Goal: Contribute content: Contribute content

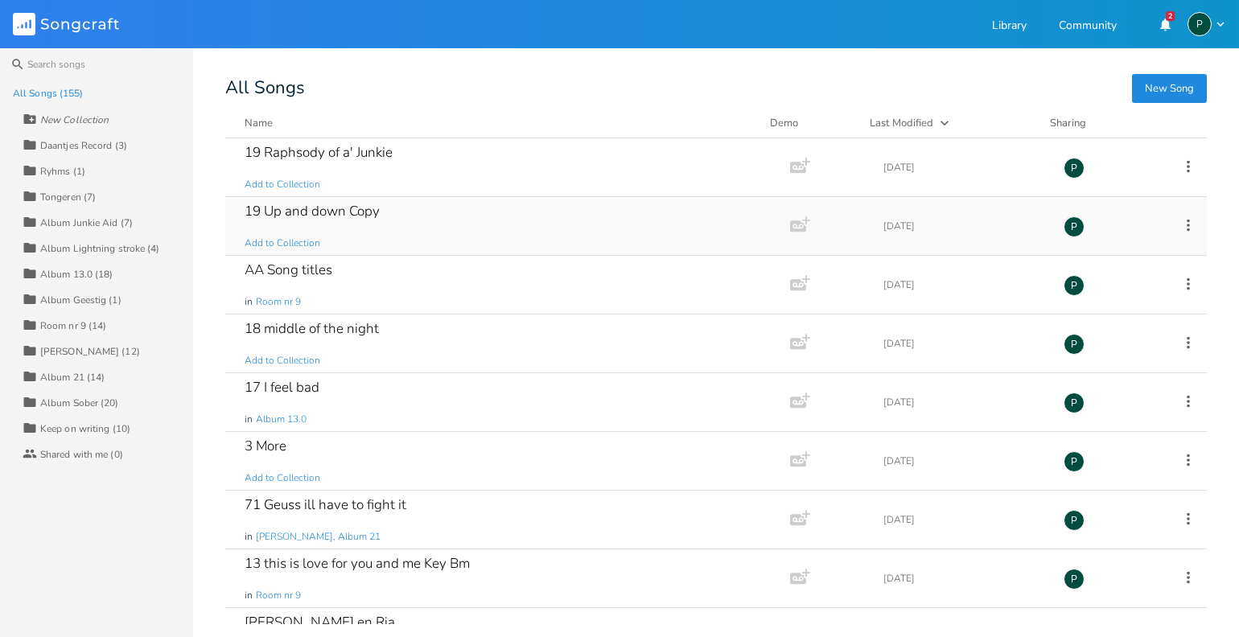
click at [365, 216] on div "19 Up and down Copy" at bounding box center [312, 211] width 135 height 14
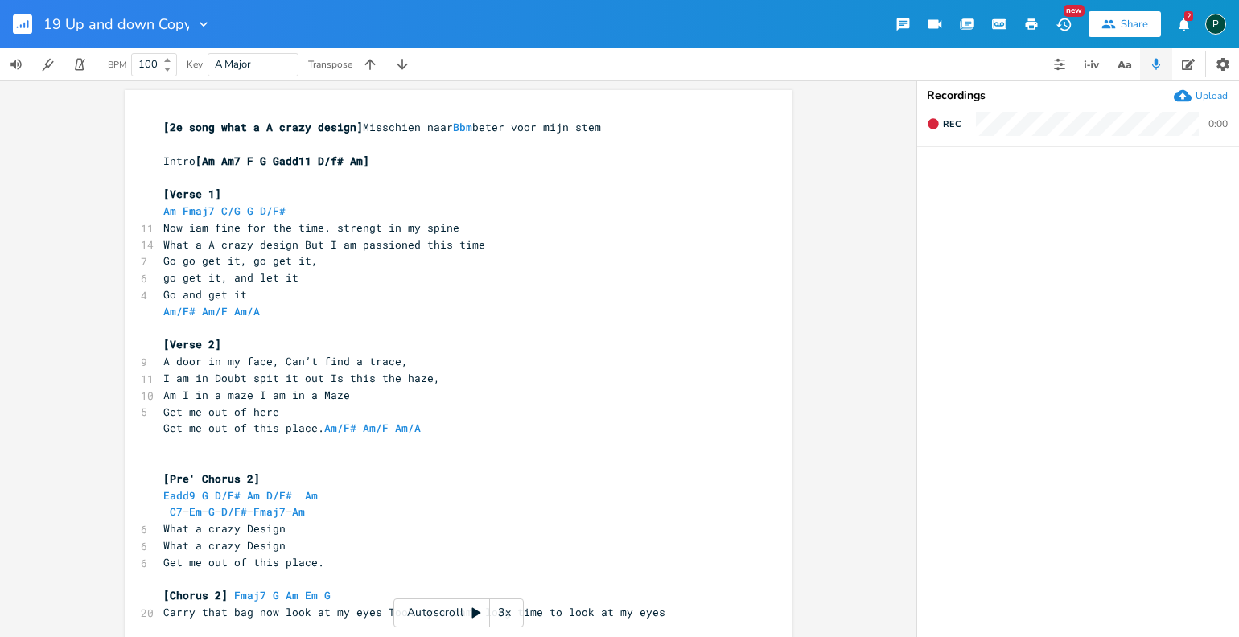
click at [183, 26] on input "19 Up and down Copy" at bounding box center [116, 24] width 146 height 14
type input "19 Junkies Rhapsody Copy"
click at [476, 231] on pre "Now iam fine for the time. strengt in my spine" at bounding box center [450, 228] width 581 height 17
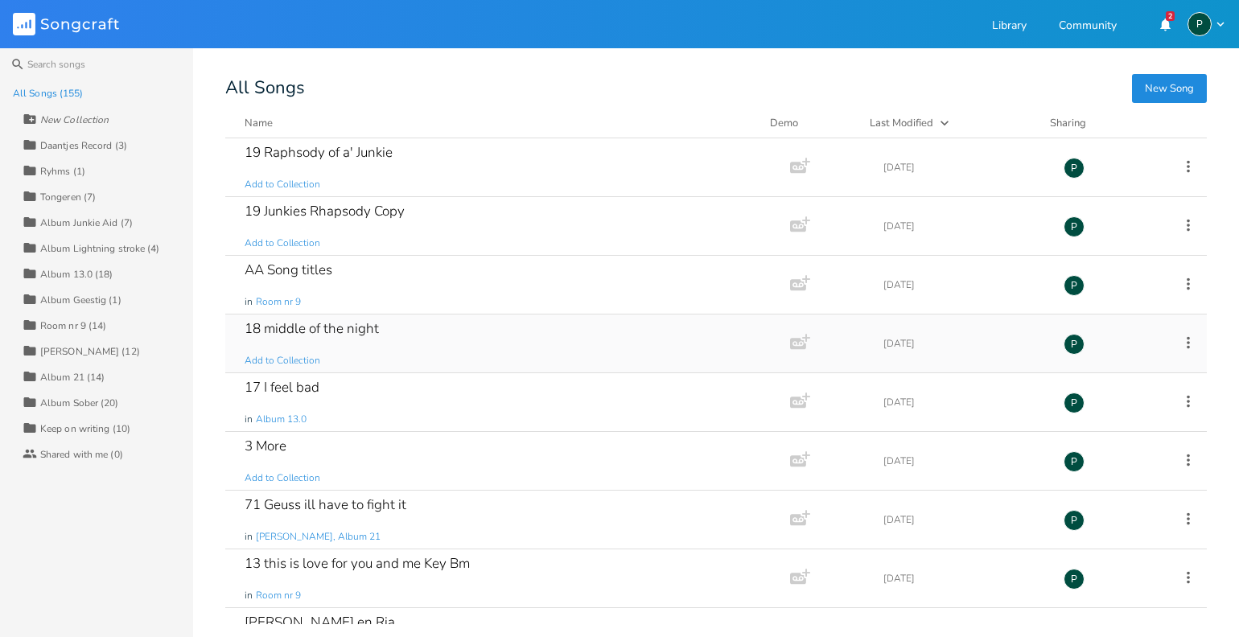
click at [358, 323] on div "18 middle of the night" at bounding box center [312, 329] width 134 height 14
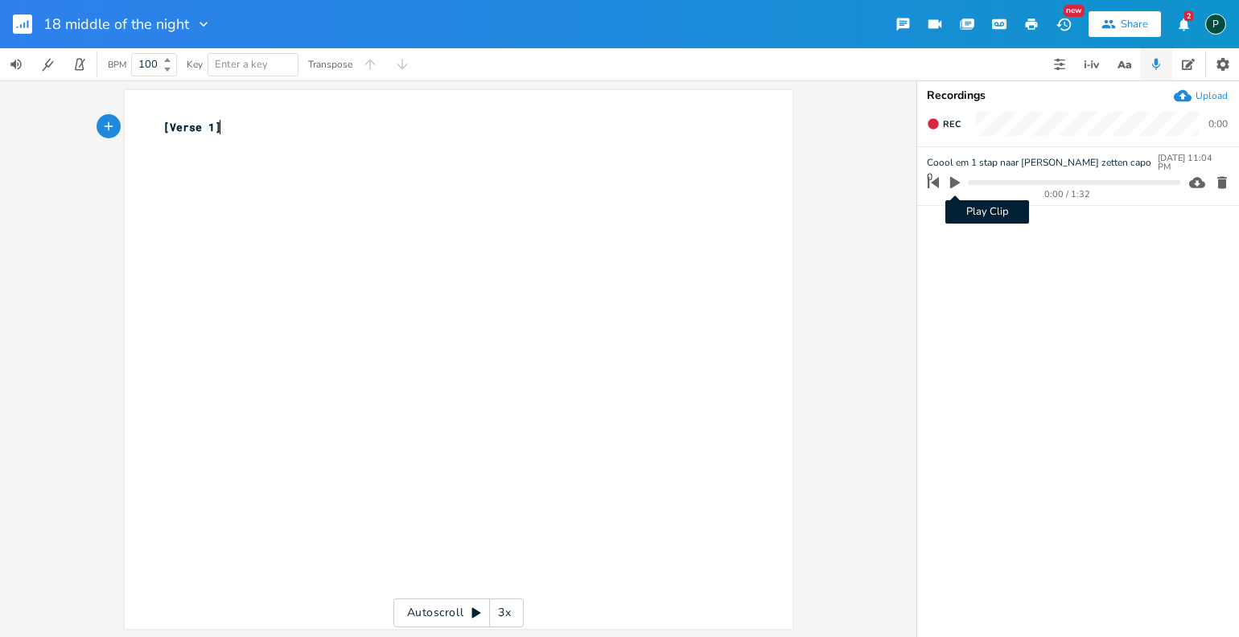
click at [954, 180] on icon "button" at bounding box center [955, 183] width 10 height 12
click at [954, 179] on icon "button" at bounding box center [954, 182] width 13 height 13
click at [954, 179] on icon "button" at bounding box center [955, 183] width 10 height 12
click at [974, 181] on progress at bounding box center [1074, 182] width 212 height 5
drag, startPoint x: 974, startPoint y: 181, endPoint x: 974, endPoint y: 196, distance: 15.3
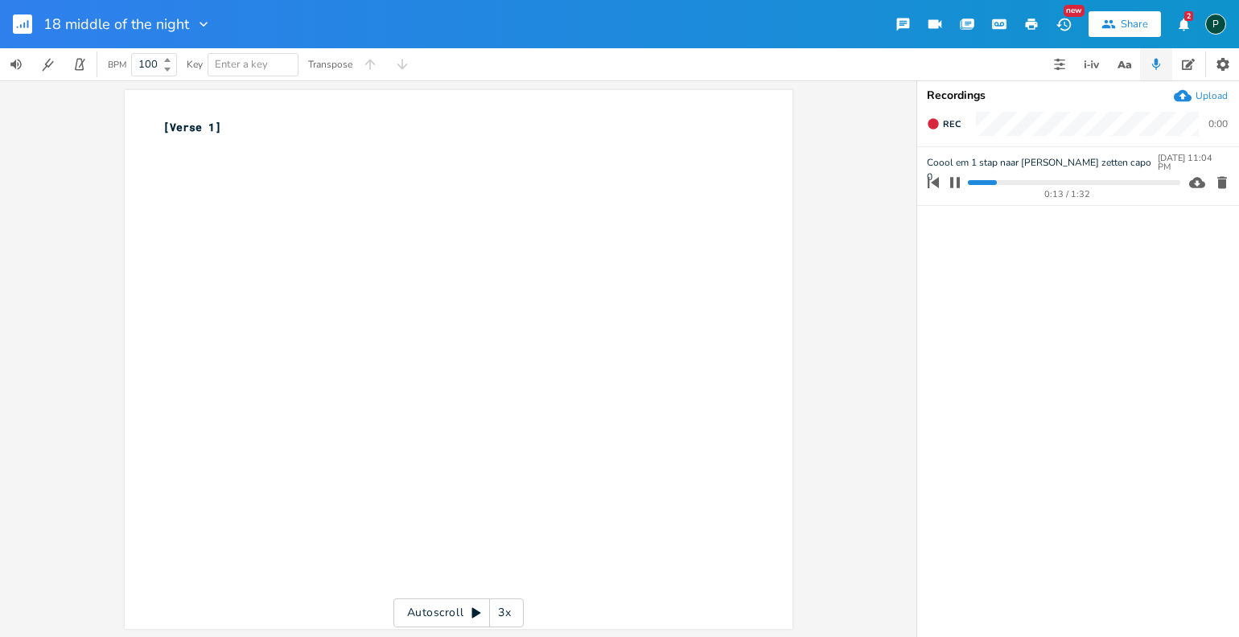
click at [974, 195] on div "0:13 / 1:32" at bounding box center [1051, 183] width 258 height 26
click at [974, 183] on progress at bounding box center [1074, 182] width 212 height 5
click at [952, 187] on icon "button" at bounding box center [955, 182] width 10 height 10
click at [328, 162] on div "xxxxxxxxxx [Verse 1] ​" at bounding box center [470, 375] width 621 height 518
type textarea "Am Em G D"
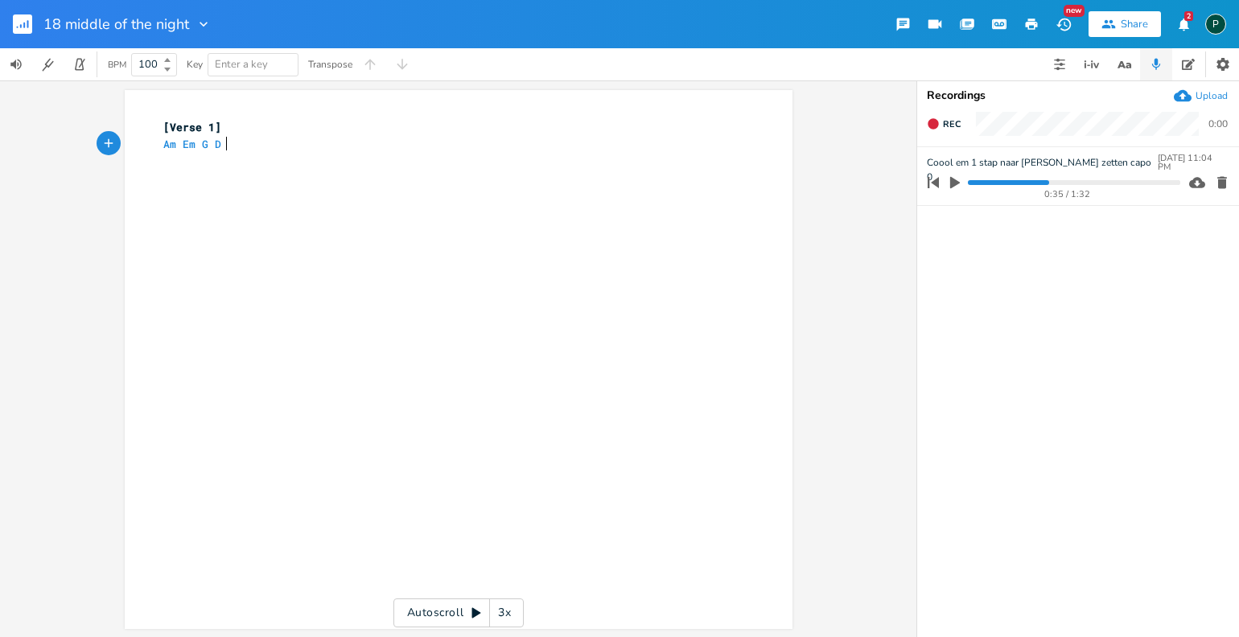
scroll to position [0, 58]
click at [944, 120] on span "Rec" at bounding box center [952, 124] width 18 height 12
click at [944, 120] on span "End" at bounding box center [952, 124] width 18 height 12
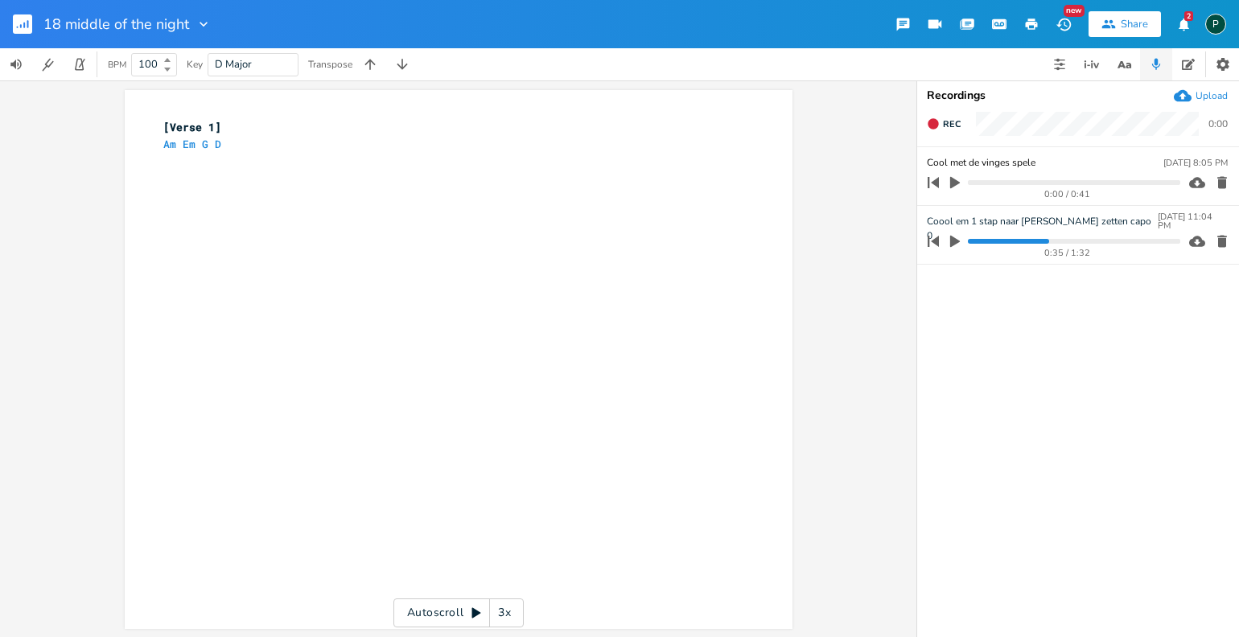
type input "Cool met de vinges spelen"
click at [949, 183] on icon "button" at bounding box center [955, 182] width 14 height 14
click at [1000, 162] on input "Cool met de vinges spelen" at bounding box center [984, 162] width 114 height 14
click at [1004, 162] on input "Cool met de vinges spelen" at bounding box center [984, 162] width 114 height 15
type input "Cool met [PERSON_NAME] spelen"
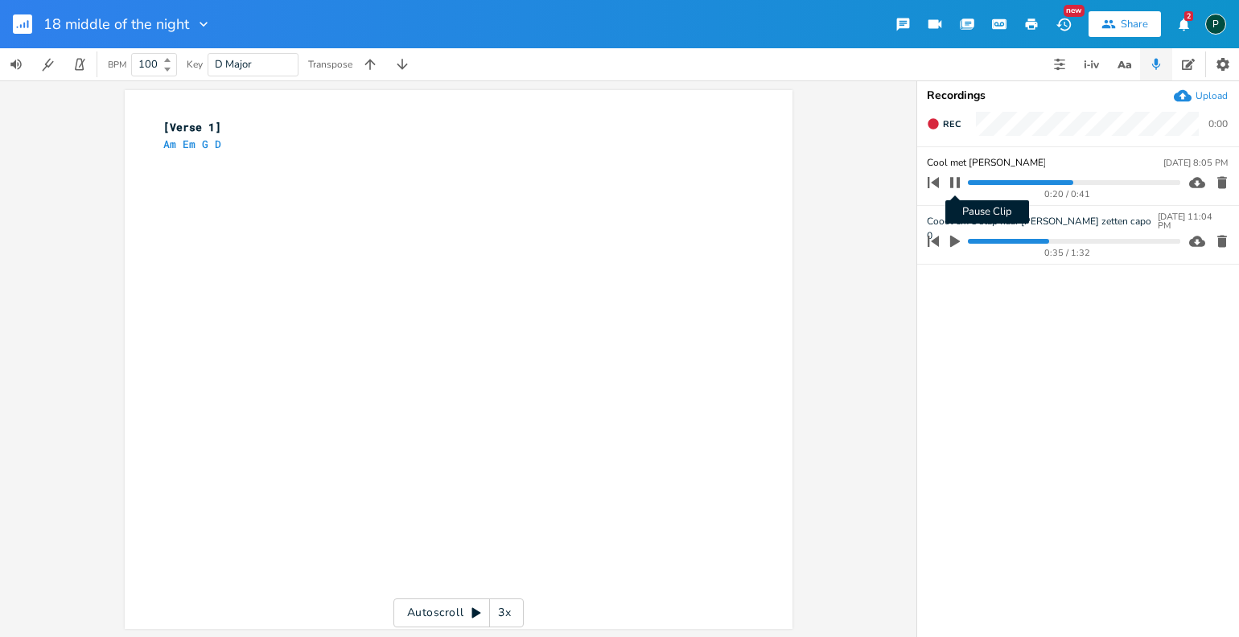
click at [953, 176] on icon "button" at bounding box center [954, 182] width 13 height 13
click at [24, 32] on rect "button" at bounding box center [22, 23] width 19 height 19
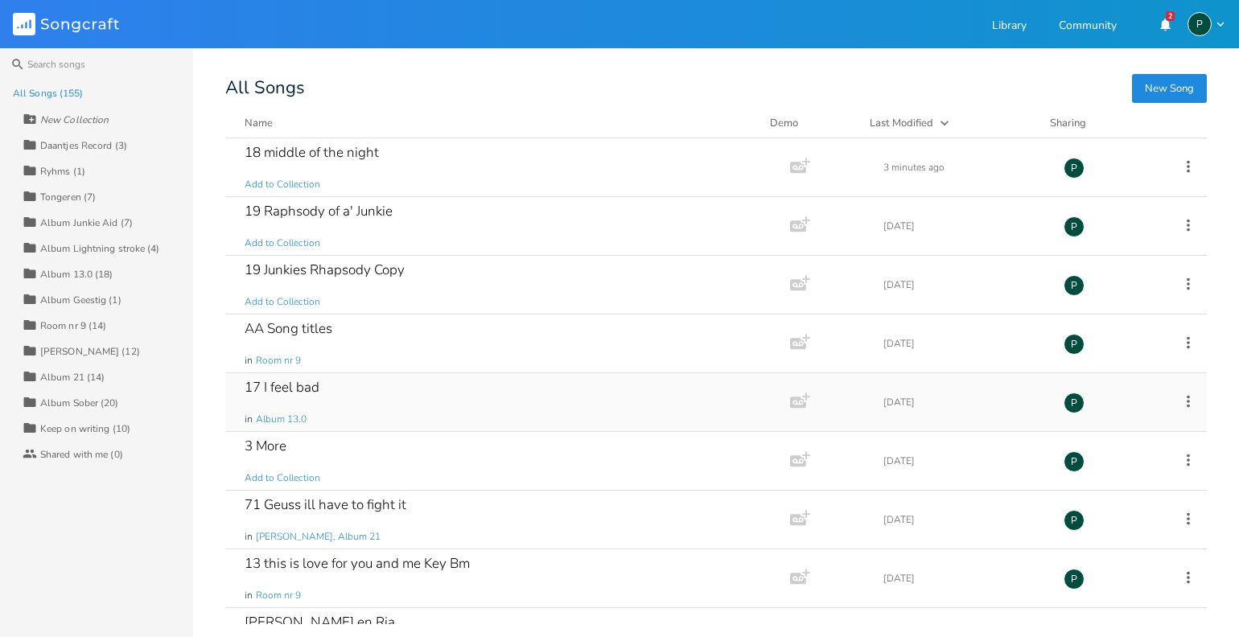
click at [299, 383] on div "17 I feel bad" at bounding box center [282, 387] width 75 height 14
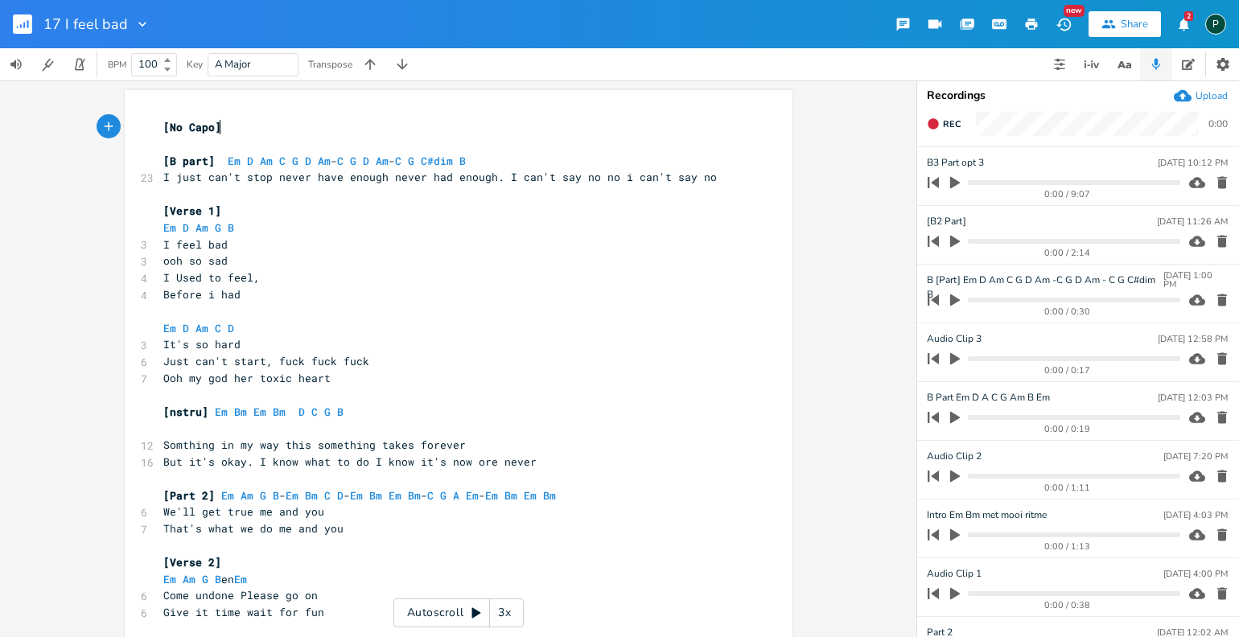
click at [947, 302] on button "button" at bounding box center [954, 300] width 21 height 26
click at [953, 302] on icon "button" at bounding box center [954, 300] width 13 height 13
click at [953, 302] on icon "button" at bounding box center [955, 300] width 10 height 12
click at [955, 297] on icon "button" at bounding box center [955, 300] width 10 height 12
click at [1001, 305] on div "0:20 / 0:30" at bounding box center [1051, 300] width 258 height 26
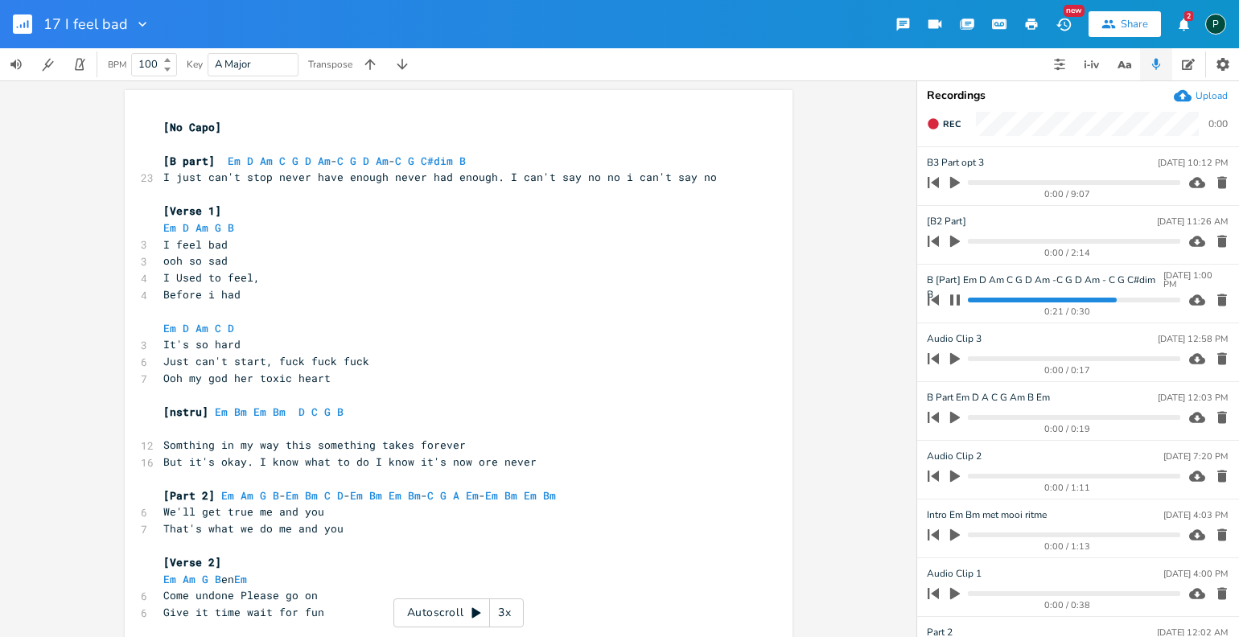
click at [1001, 294] on div "0:21 / 0:30" at bounding box center [1051, 300] width 258 height 26
click at [1001, 298] on progress at bounding box center [1074, 300] width 212 height 5
click at [960, 300] on icon "button" at bounding box center [954, 300] width 13 height 13
drag, startPoint x: 579, startPoint y: 177, endPoint x: 496, endPoint y: 177, distance: 82.8
click at [496, 178] on span "I just can't stop never have enough never had enough. I can't say no no i can't…" at bounding box center [439, 177] width 553 height 14
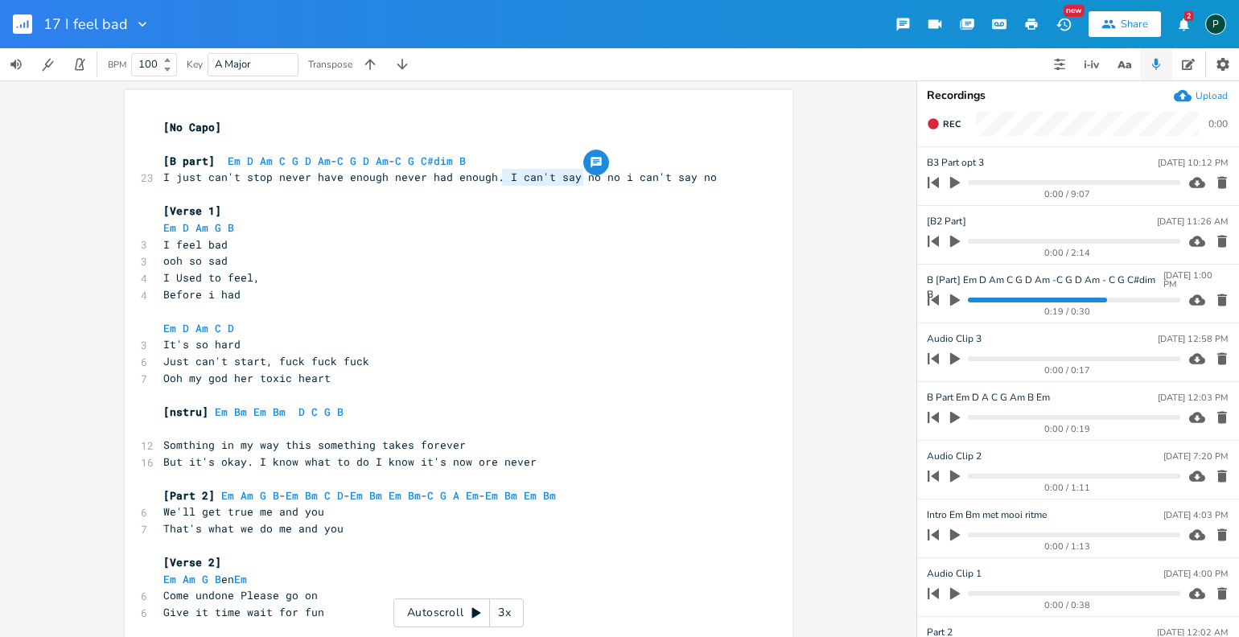
scroll to position [0, 6]
type textarea "N"
click at [993, 298] on progress at bounding box center [1074, 300] width 212 height 5
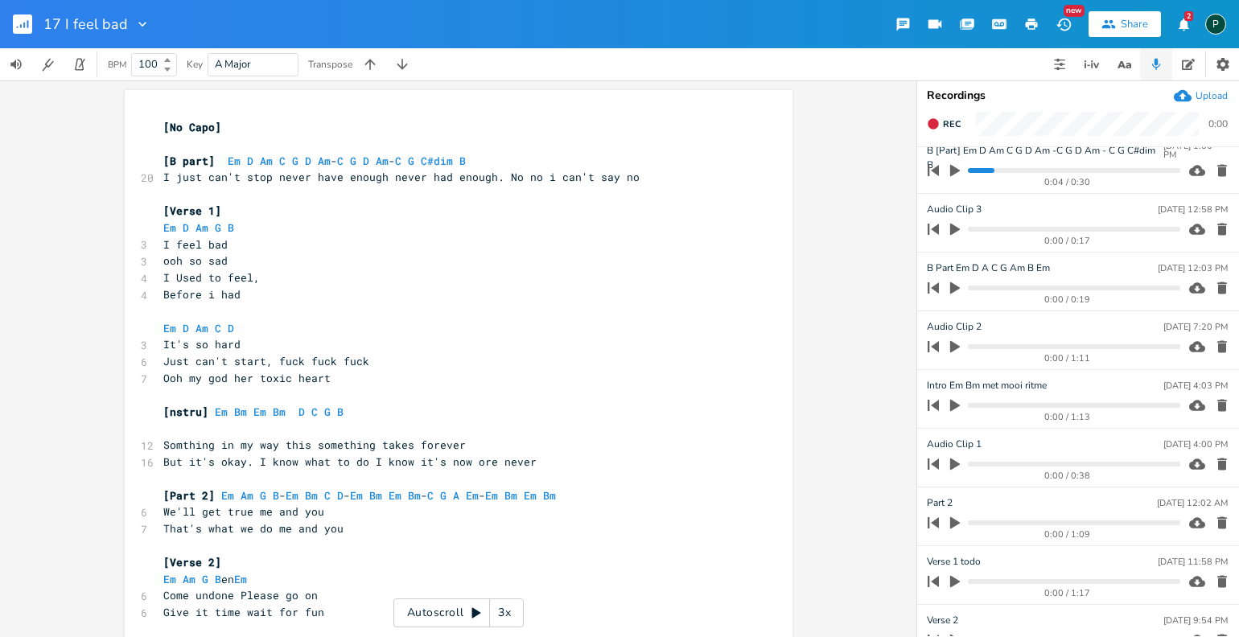
scroll to position [0, 0]
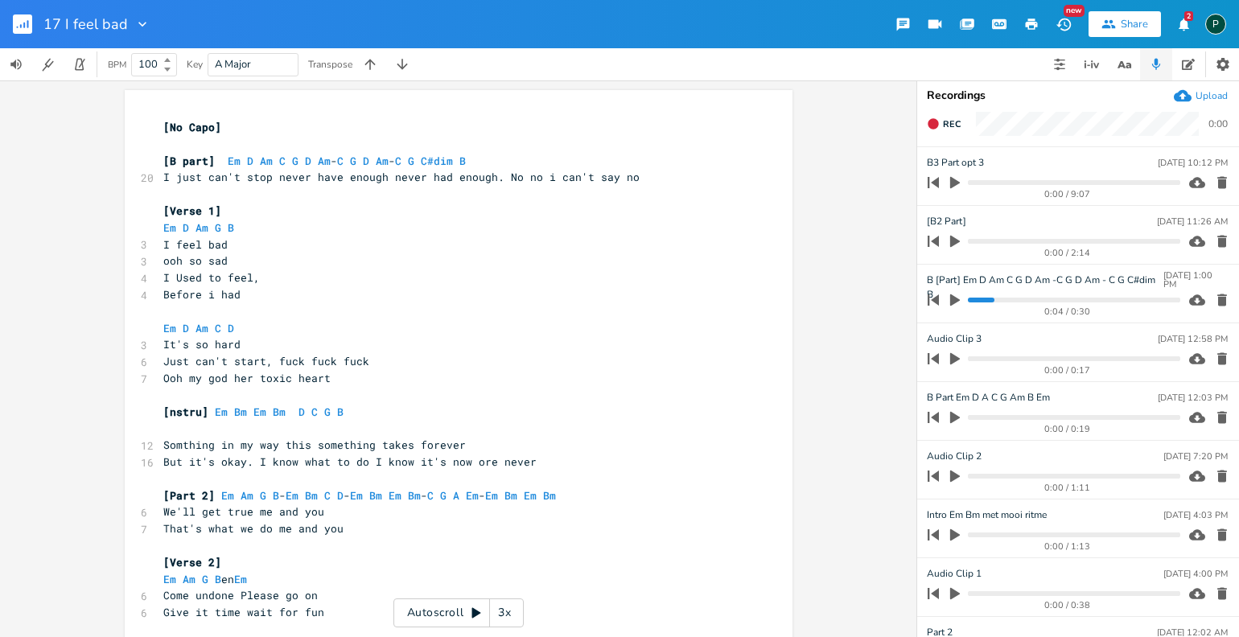
click at [963, 302] on button "button" at bounding box center [954, 300] width 21 height 26
click at [958, 298] on icon "button" at bounding box center [955, 299] width 10 height 10
click at [982, 295] on div "0:15 / 0:30" at bounding box center [1051, 300] width 258 height 26
click at [981, 298] on progress at bounding box center [1074, 300] width 212 height 5
click at [956, 294] on icon "button" at bounding box center [955, 300] width 14 height 14
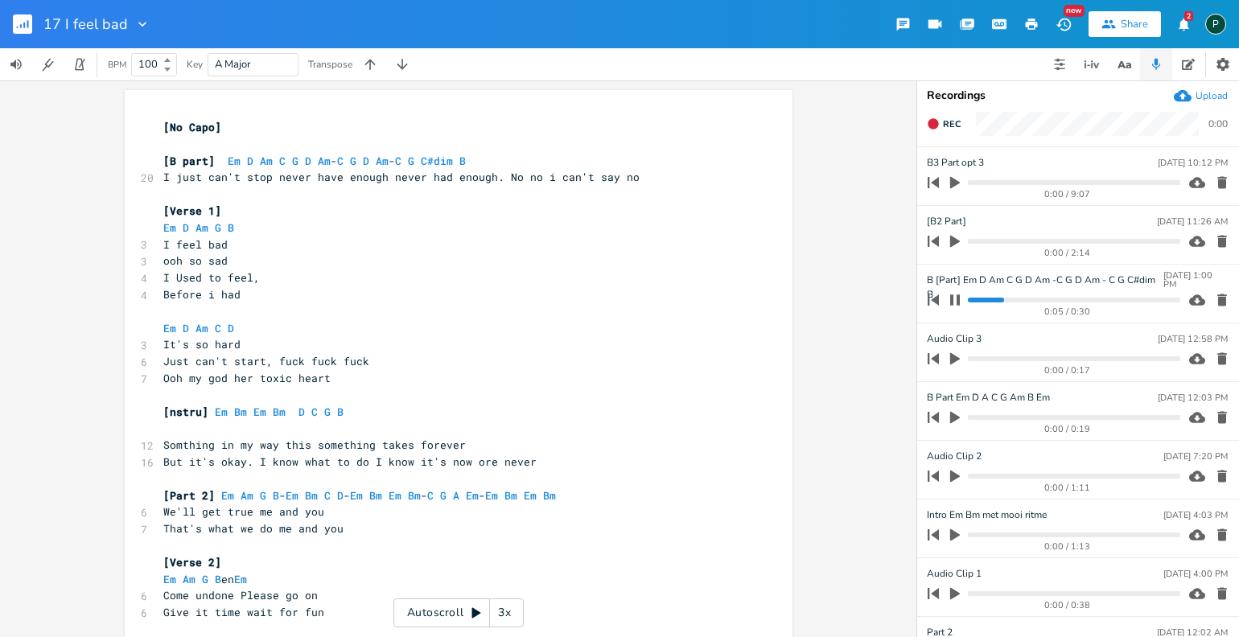
click at [956, 294] on icon "button" at bounding box center [954, 300] width 13 height 13
click at [956, 294] on icon "button" at bounding box center [955, 300] width 14 height 14
click at [981, 298] on progress at bounding box center [1074, 300] width 212 height 5
click at [956, 296] on icon "button" at bounding box center [954, 300] width 13 height 13
click at [1113, 298] on progress at bounding box center [1074, 300] width 212 height 5
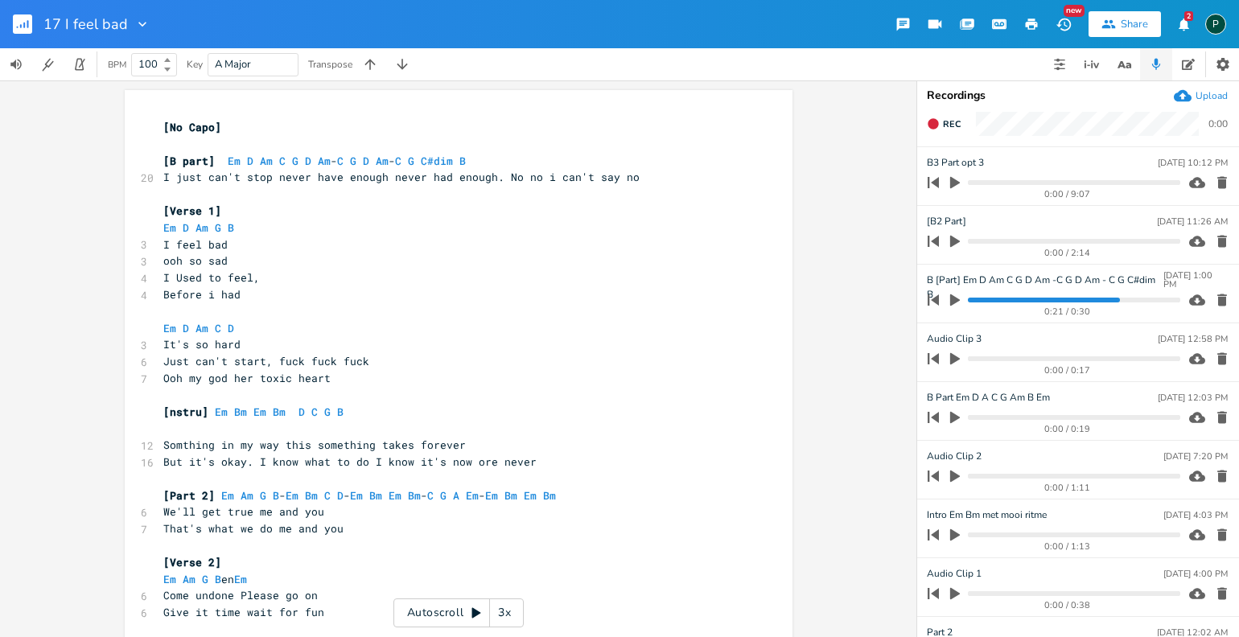
click at [959, 301] on icon "button" at bounding box center [955, 300] width 14 height 14
click at [1083, 298] on progress at bounding box center [1074, 300] width 212 height 5
click at [1063, 302] on div "0:19 / 0:30" at bounding box center [1051, 300] width 258 height 26
click at [1065, 300] on progress at bounding box center [1074, 300] width 212 height 5
click at [953, 297] on icon "button" at bounding box center [954, 300] width 13 height 13
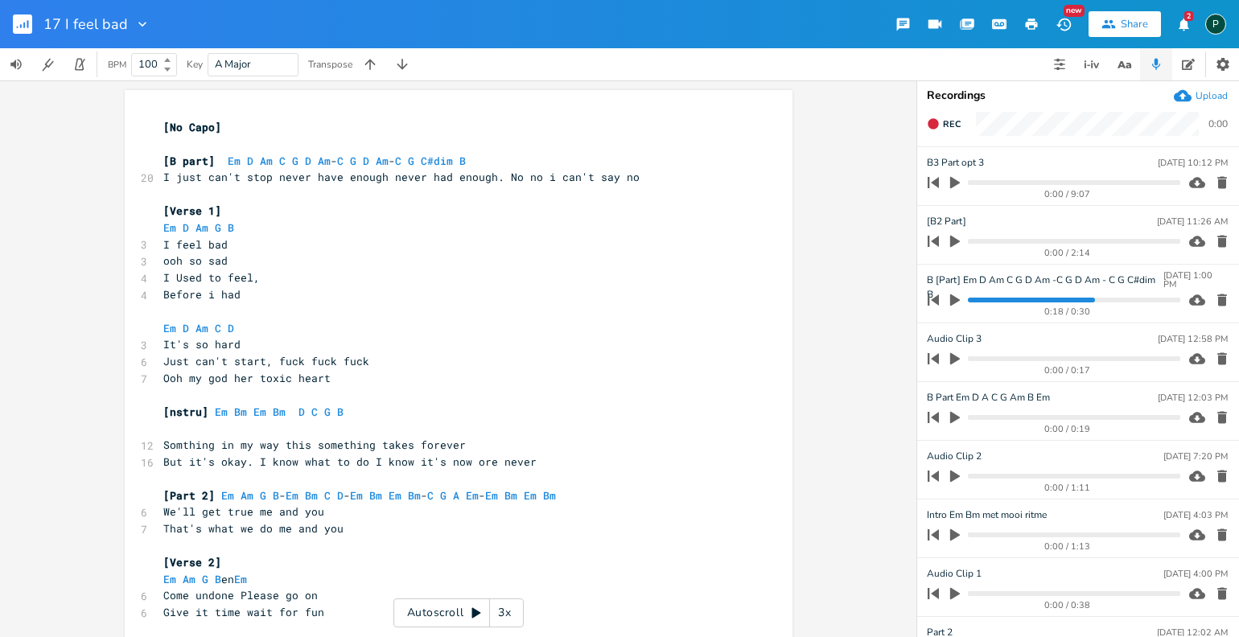
click at [953, 297] on icon "button" at bounding box center [955, 300] width 10 height 12
type textarea "C#dim"
drag, startPoint x: 459, startPoint y: 159, endPoint x: 430, endPoint y: 159, distance: 29.8
click at [430, 159] on span "[B part] Em D Am C G D Am - C G D Am - C G C#dim B" at bounding box center [314, 161] width 302 height 14
click at [471, 256] on icon "button" at bounding box center [473, 257] width 5 height 7
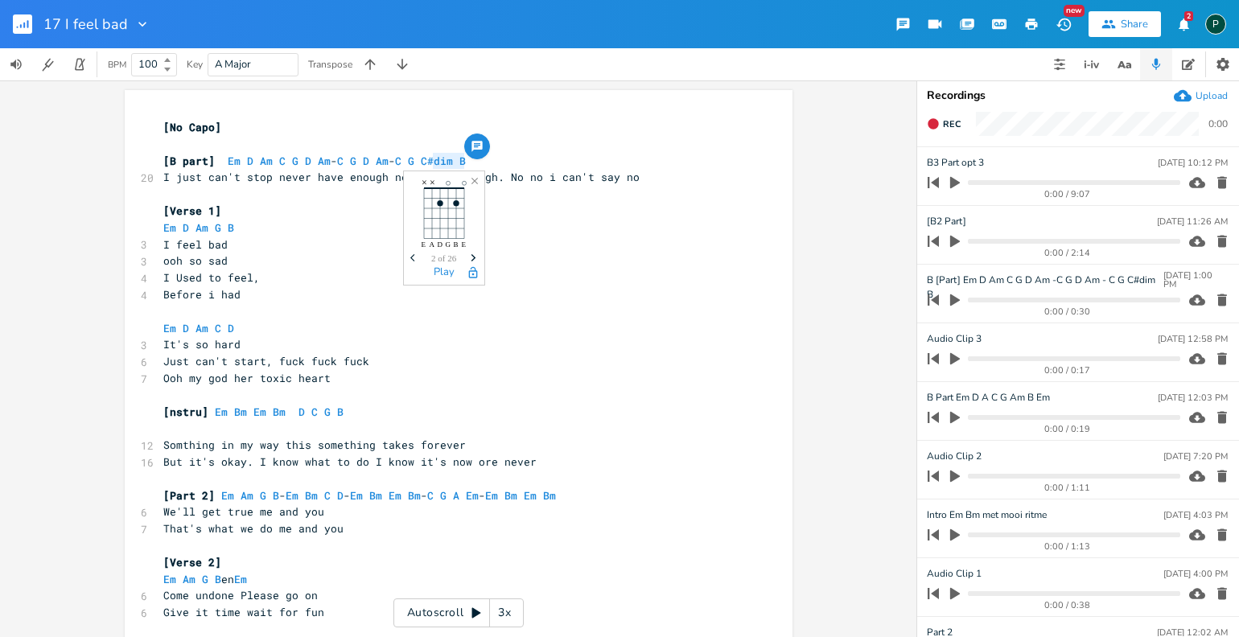
click at [471, 256] on icon "button" at bounding box center [473, 257] width 5 height 7
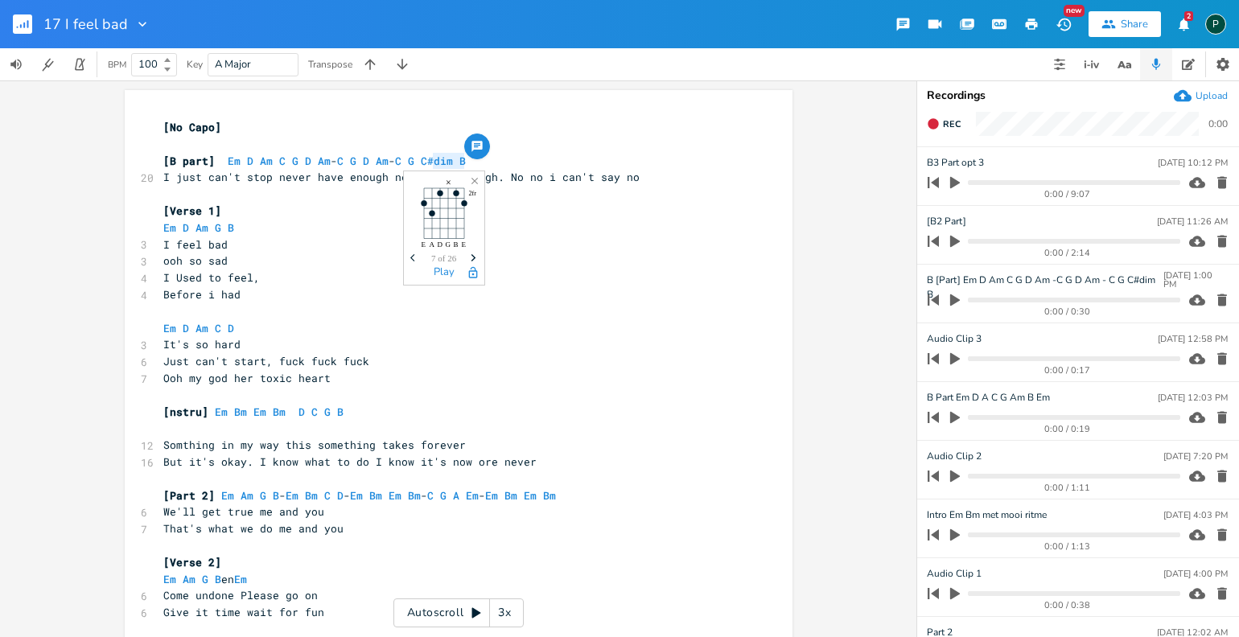
click at [471, 256] on icon "button" at bounding box center [473, 257] width 5 height 7
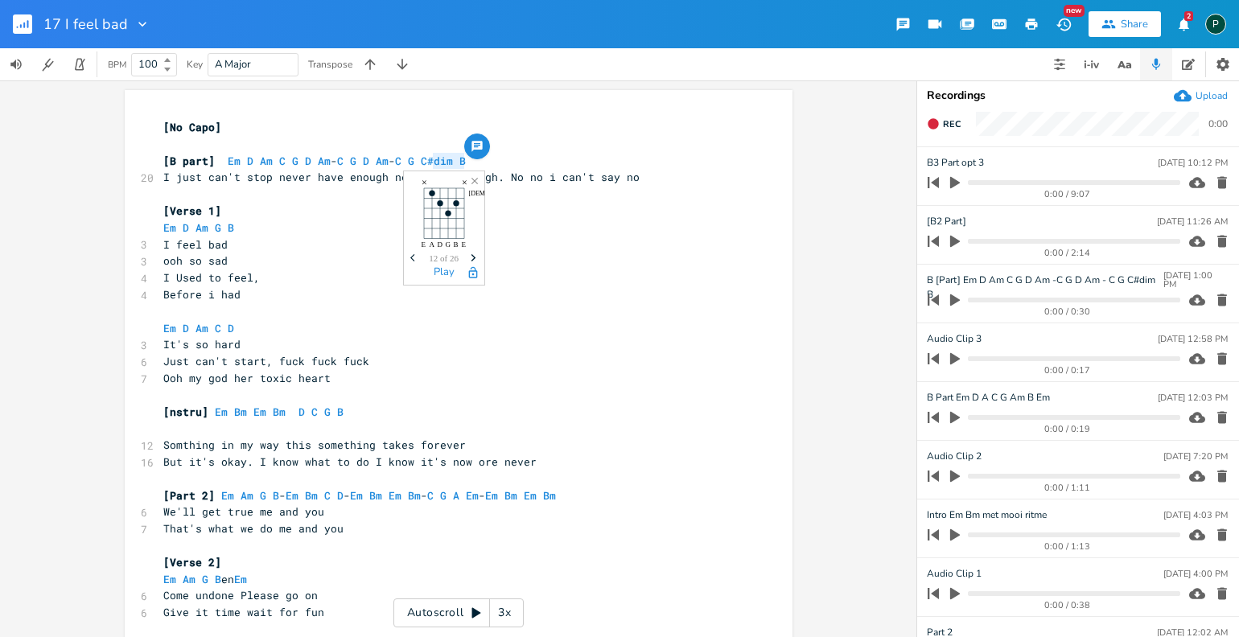
click at [471, 256] on icon "button" at bounding box center [473, 257] width 5 height 7
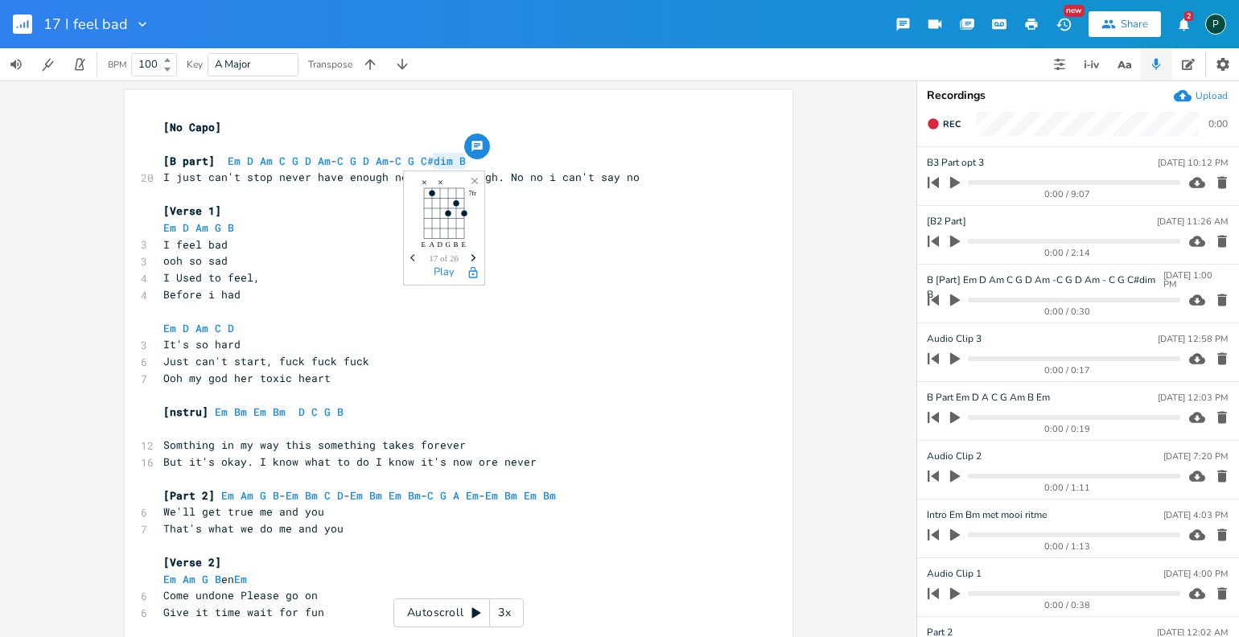
click at [471, 256] on icon "button" at bounding box center [473, 257] width 5 height 7
click at [959, 240] on icon "button" at bounding box center [955, 241] width 14 height 14
type input "[B2 Part] Niet deze alleen voor"
click at [960, 242] on icon "button" at bounding box center [954, 241] width 13 height 13
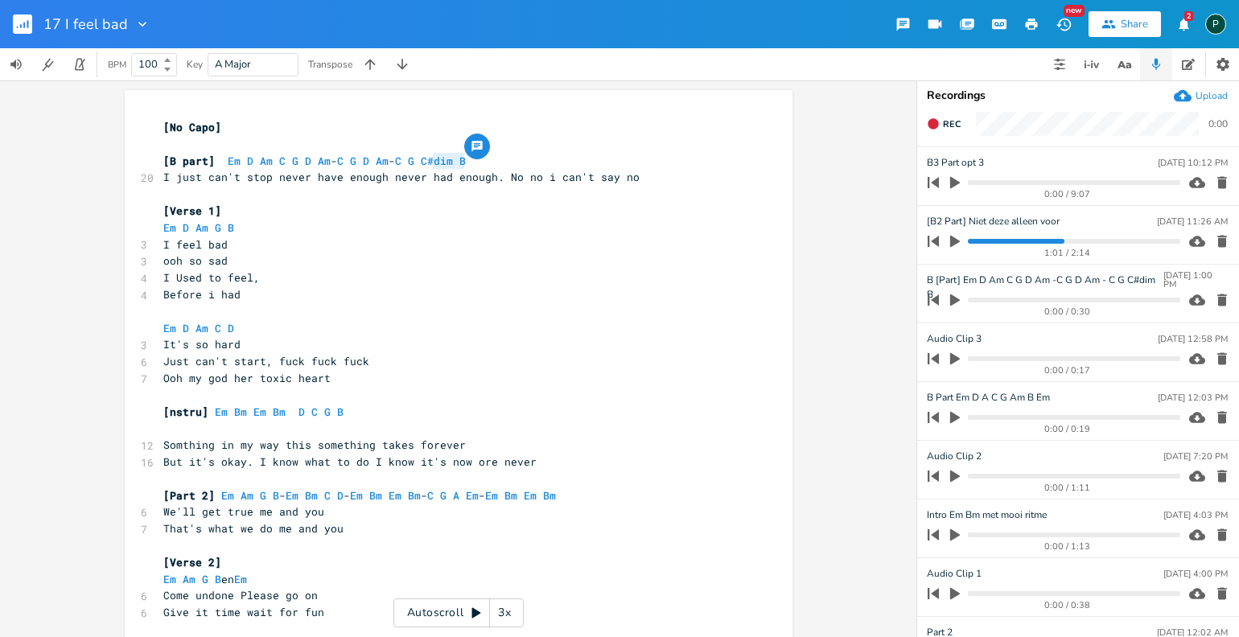
click at [958, 186] on icon "button" at bounding box center [955, 182] width 14 height 14
click at [958, 186] on icon "button" at bounding box center [955, 182] width 10 height 10
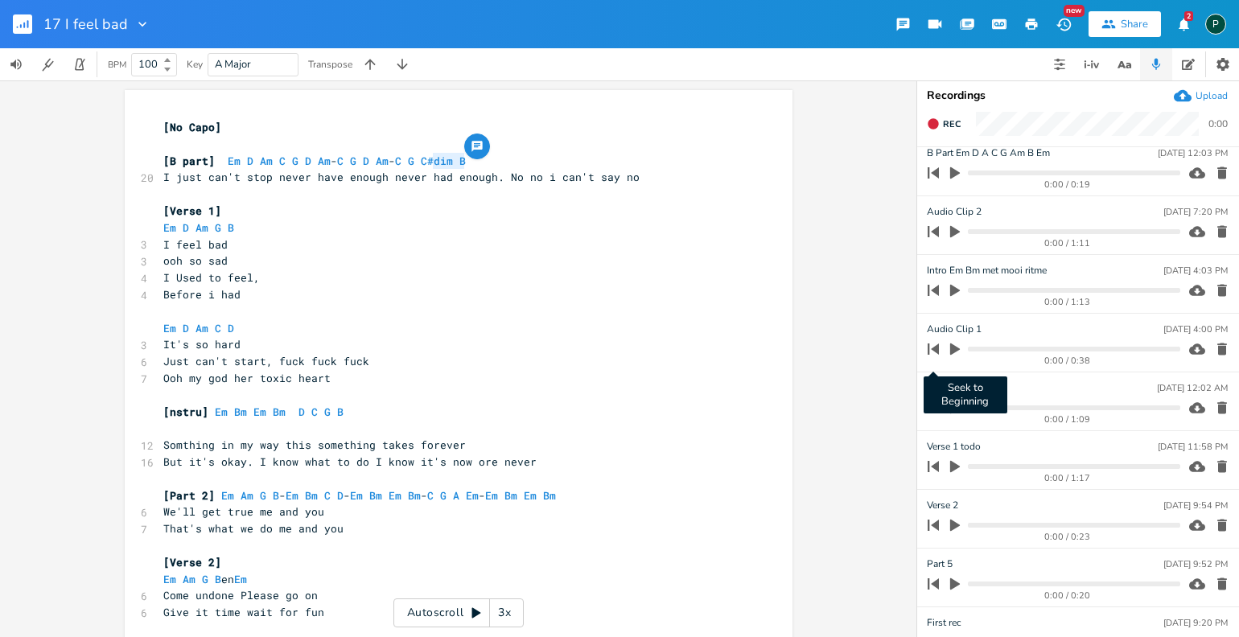
scroll to position [273, 0]
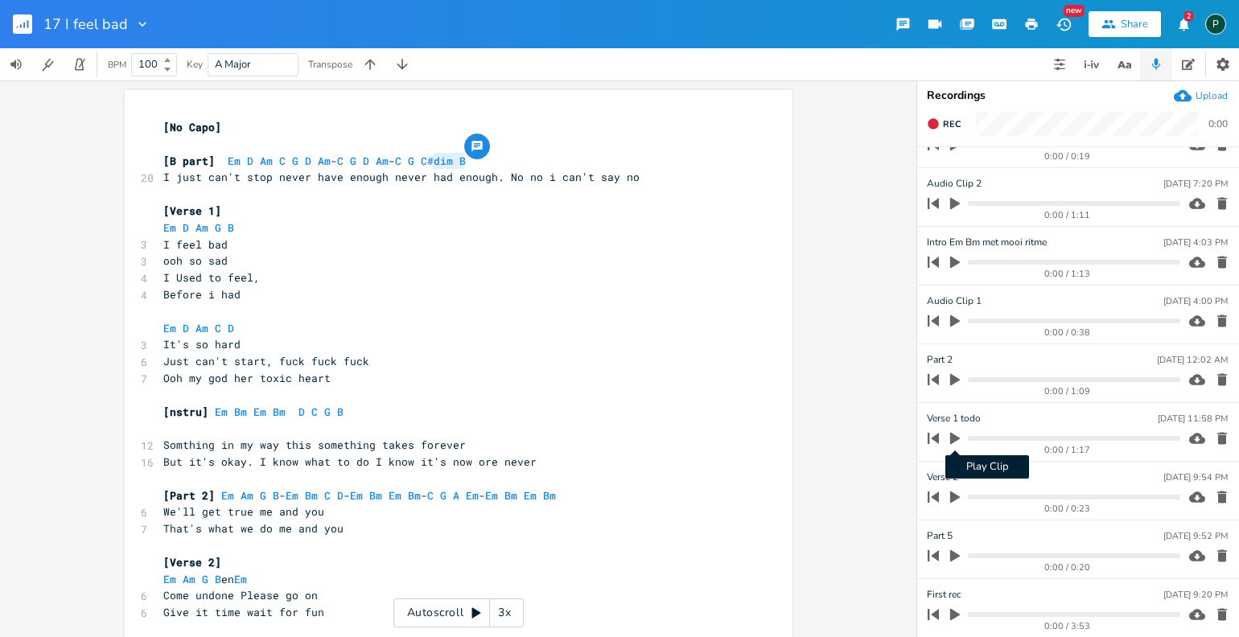
click at [950, 431] on icon "button" at bounding box center [955, 438] width 14 height 14
click at [953, 435] on icon "button" at bounding box center [954, 438] width 13 height 13
click at [941, 123] on button "Rec" at bounding box center [943, 124] width 47 height 26
click at [941, 123] on button "End" at bounding box center [943, 124] width 47 height 26
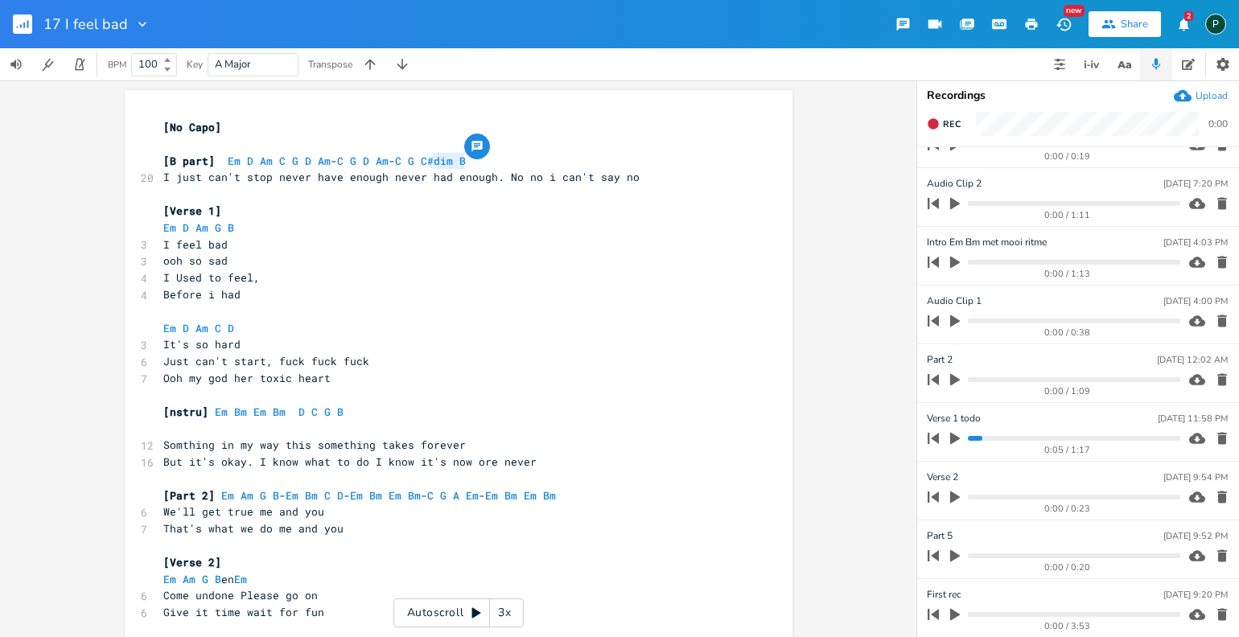
click at [941, 140] on div "Rec 0:00" at bounding box center [1078, 128] width 322 height 35
click at [941, 121] on button "Rec" at bounding box center [943, 124] width 47 height 26
click at [939, 121] on button "End" at bounding box center [943, 124] width 47 height 26
click at [939, 121] on button "Rec" at bounding box center [943, 124] width 47 height 26
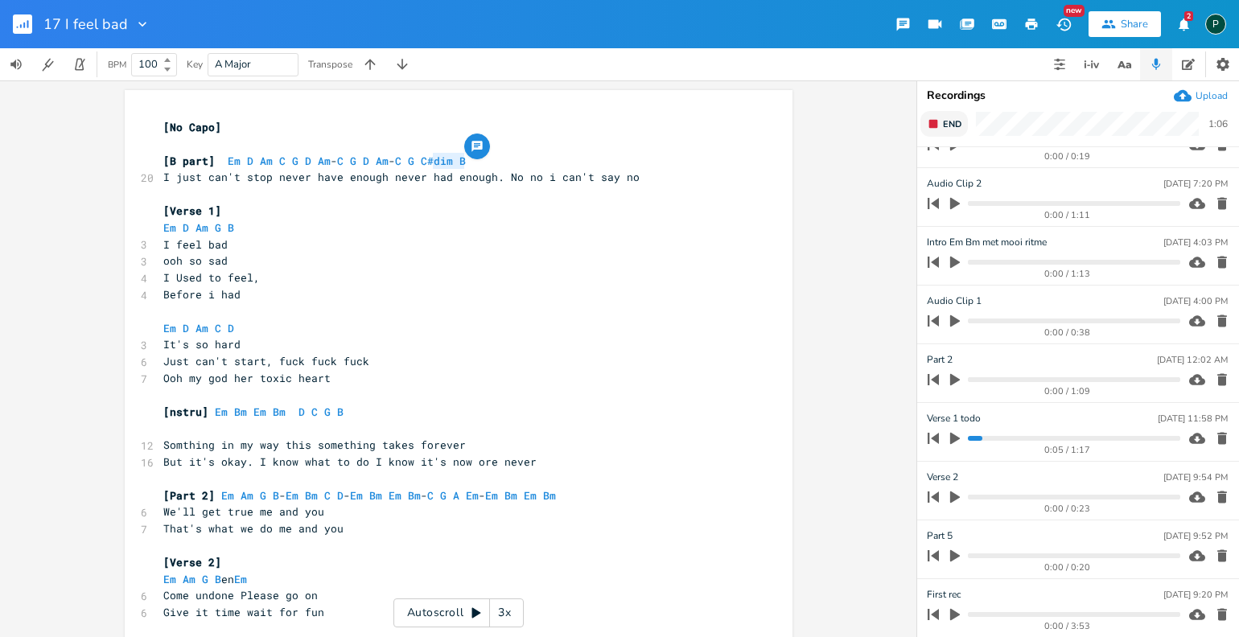
click at [939, 121] on button "End" at bounding box center [943, 124] width 47 height 26
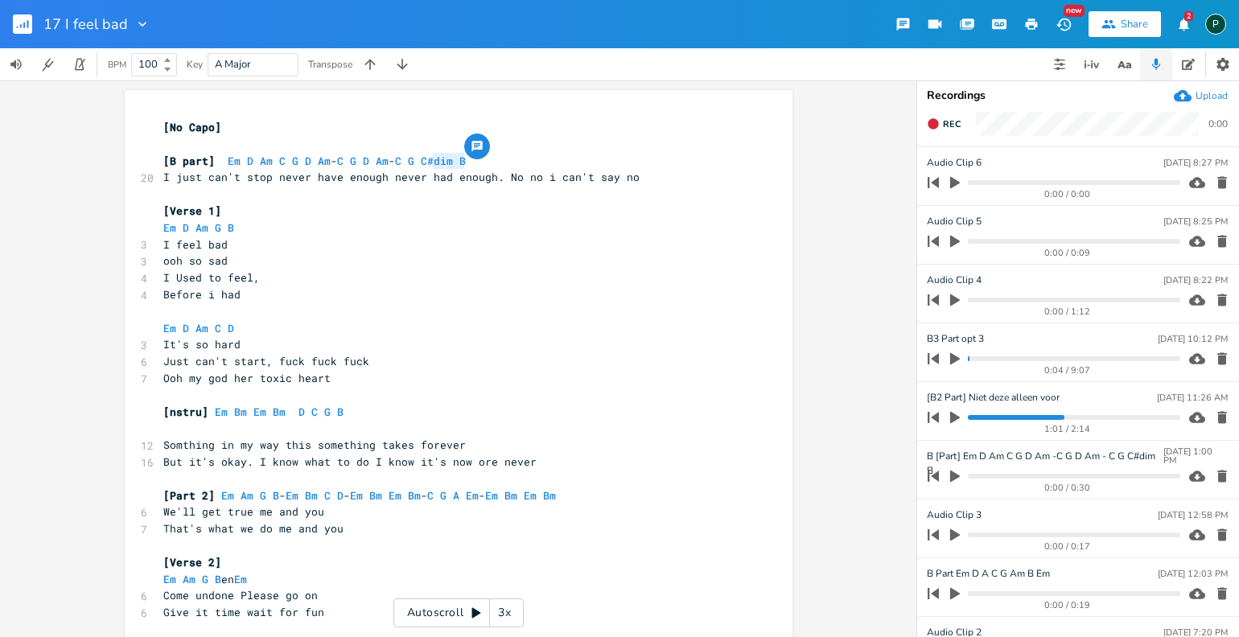
click at [1211, 242] on button "button" at bounding box center [1222, 241] width 22 height 26
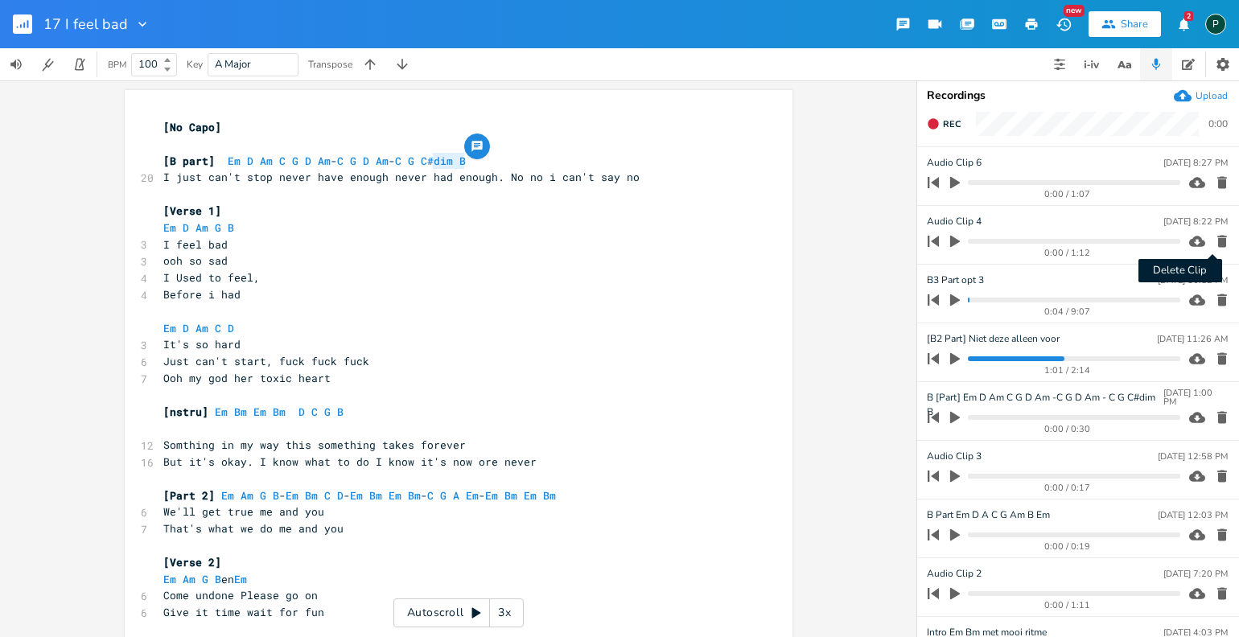
click at [1216, 240] on icon "button" at bounding box center [1222, 241] width 16 height 16
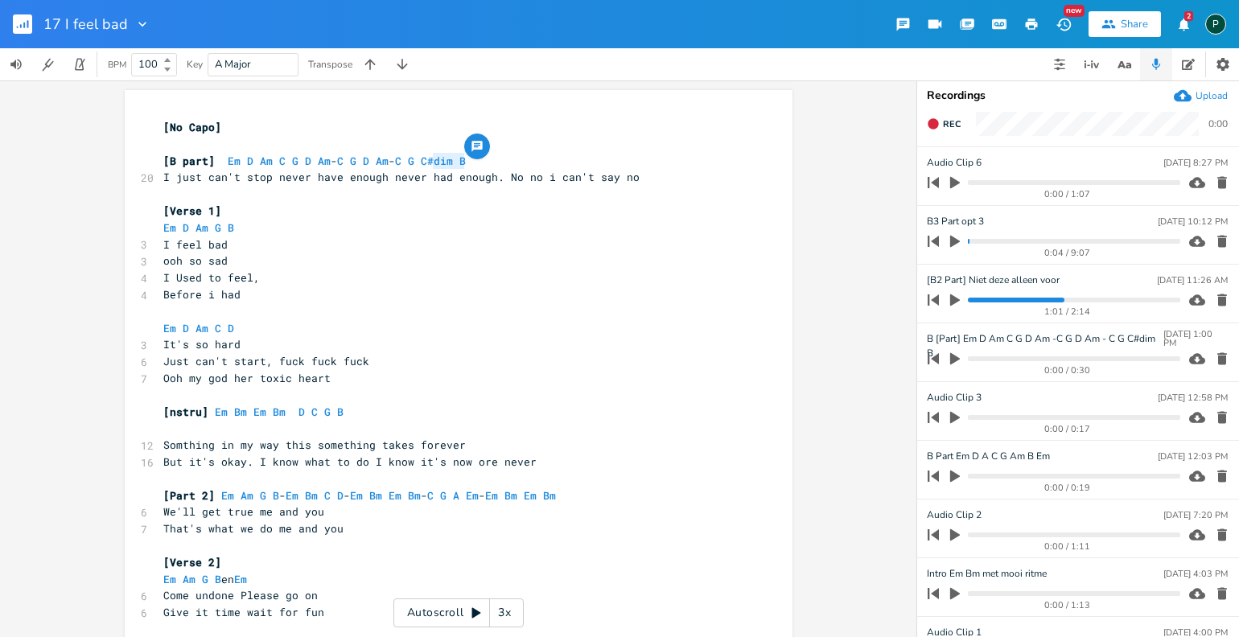
click at [956, 187] on icon "button" at bounding box center [955, 182] width 14 height 14
click at [997, 183] on progress at bounding box center [1074, 182] width 212 height 5
click at [959, 180] on icon "button" at bounding box center [955, 182] width 10 height 10
type input "Nstru beetje klooien met [PERSON_NAME]"
